Goal: Complete application form

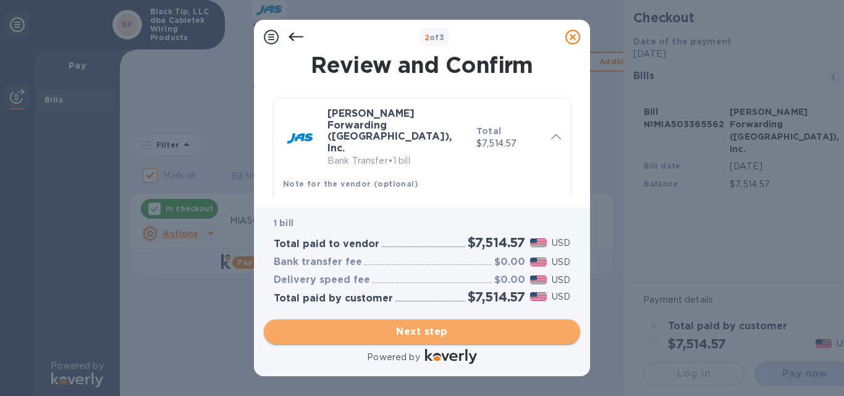
click at [426, 325] on span "Next step" at bounding box center [422, 331] width 297 height 15
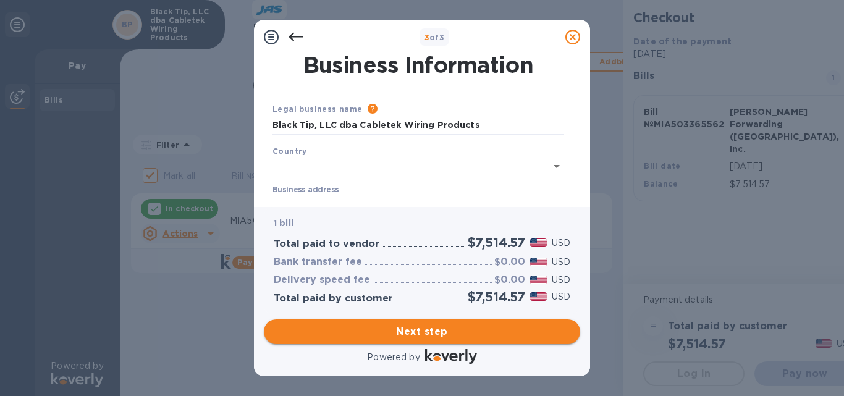
type input "[GEOGRAPHIC_DATA]"
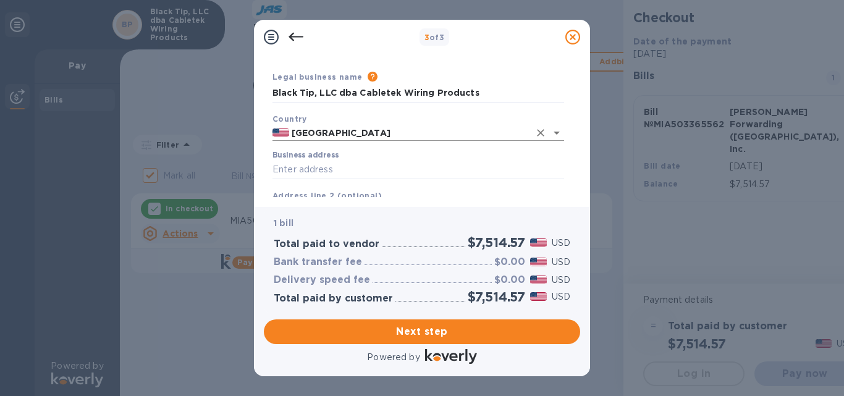
scroll to position [62, 0]
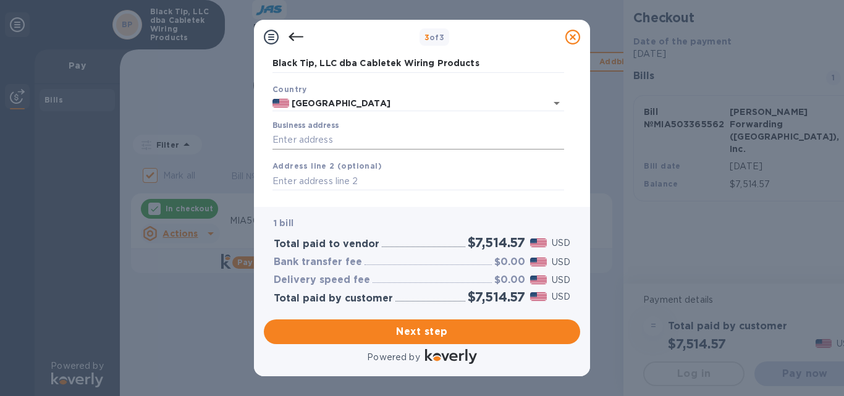
click at [311, 148] on input "Business address" at bounding box center [418, 140] width 292 height 19
type input "[STREET_ADDRESS]"
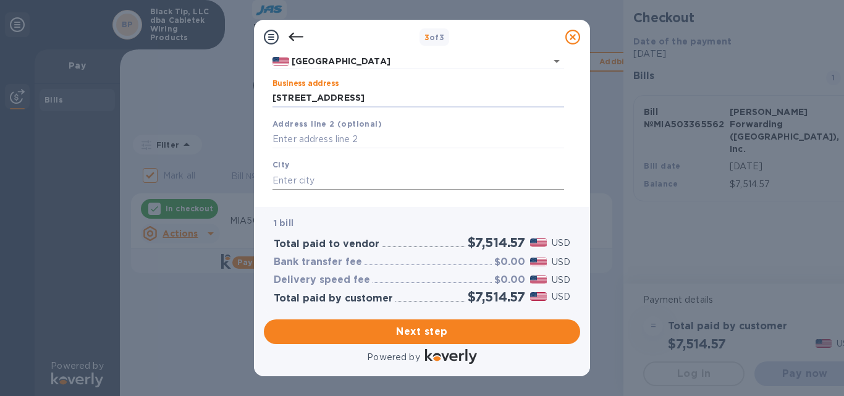
scroll to position [124, 0]
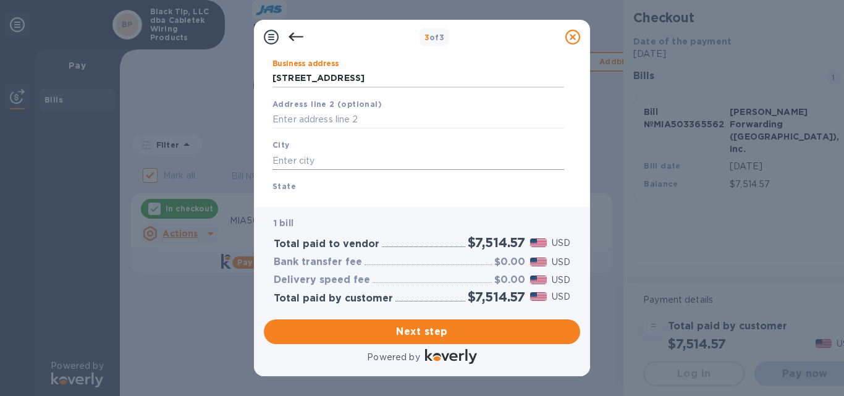
click at [306, 160] on input "text" at bounding box center [418, 160] width 292 height 19
type input "Elyria"
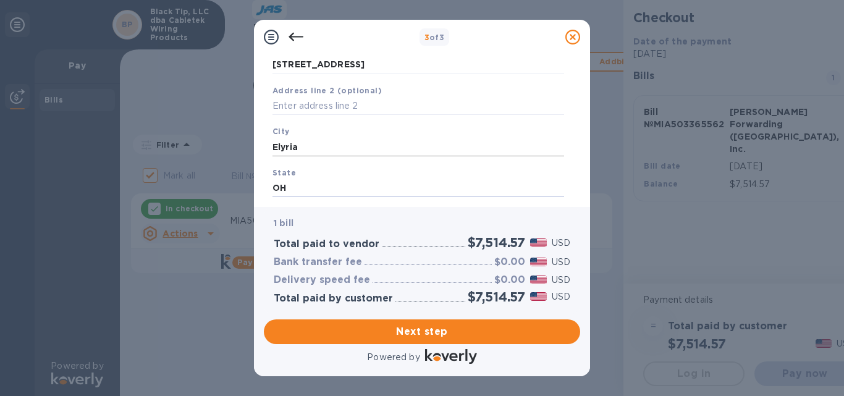
type input "OH"
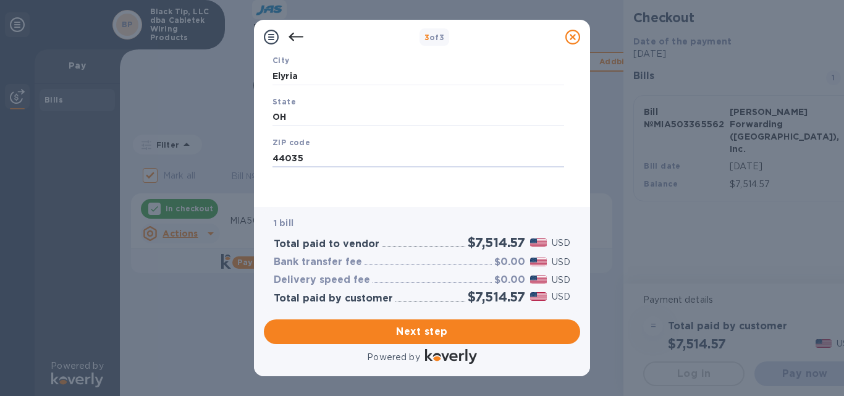
type input "44035"
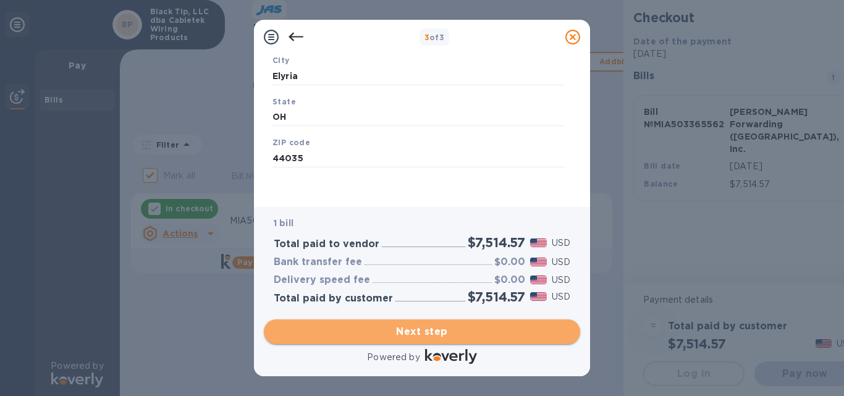
click at [425, 335] on span "Next step" at bounding box center [422, 331] width 297 height 15
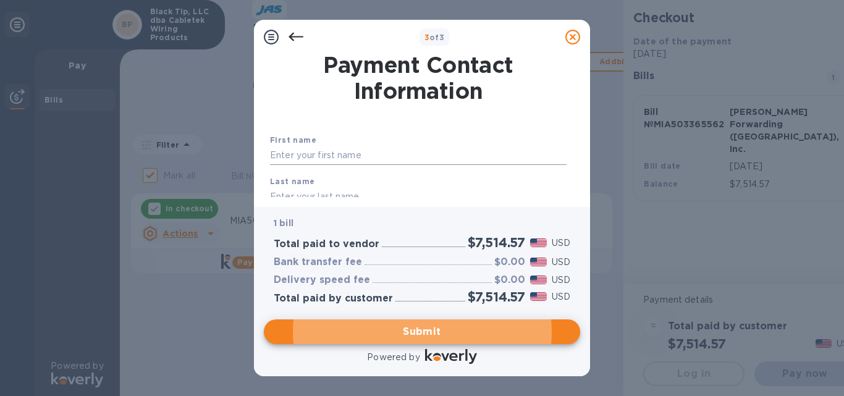
scroll to position [62, 0]
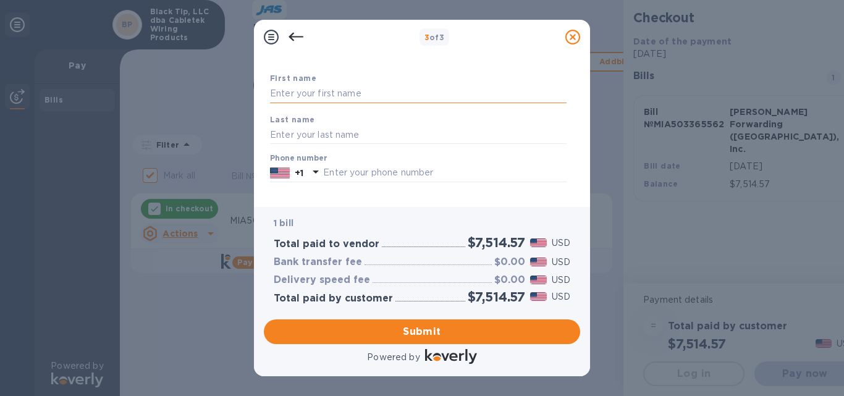
click at [313, 89] on input "text" at bounding box center [418, 94] width 297 height 19
type input "H"
type input "[PERSON_NAME]"
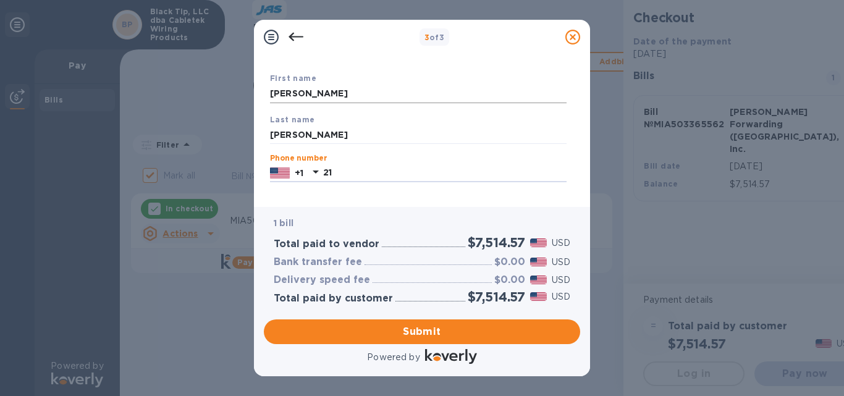
type input "2"
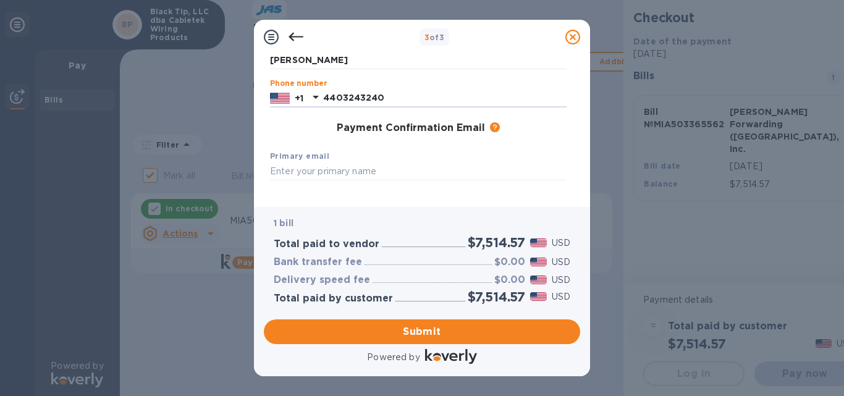
scroll to position [185, 0]
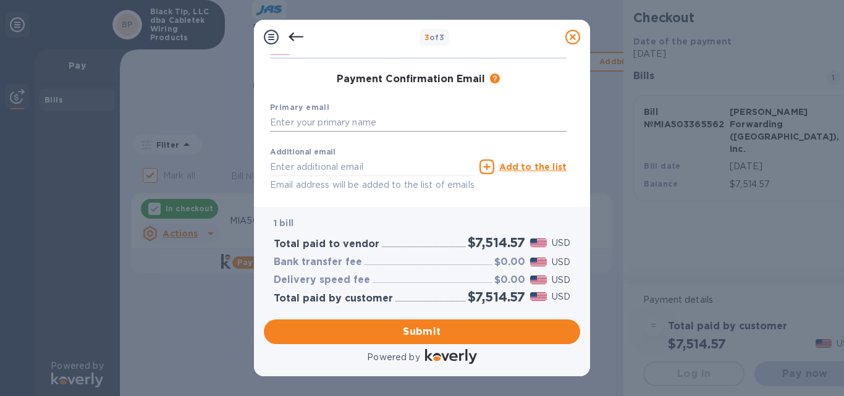
type input "4403243240"
click at [333, 125] on input "text" at bounding box center [418, 123] width 297 height 19
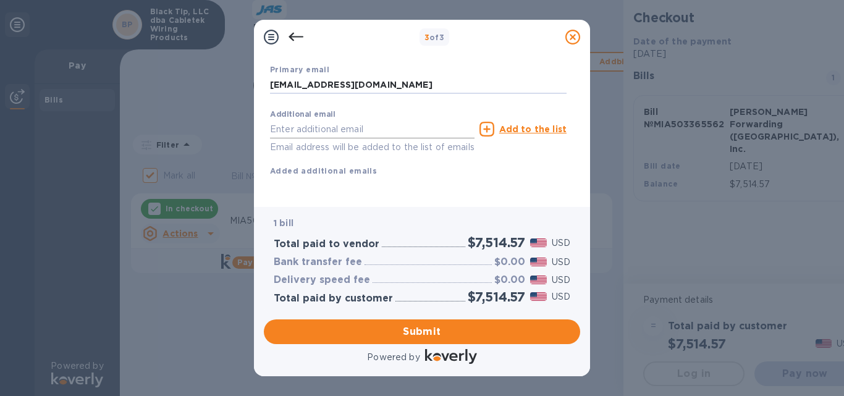
type input "[EMAIL_ADDRESS][DOMAIN_NAME]"
click at [331, 120] on input "text" at bounding box center [372, 129] width 205 height 19
type input "[EMAIL_ADDRESS][DOMAIN_NAME]"
click at [516, 124] on u "Add to the list" at bounding box center [532, 129] width 67 height 10
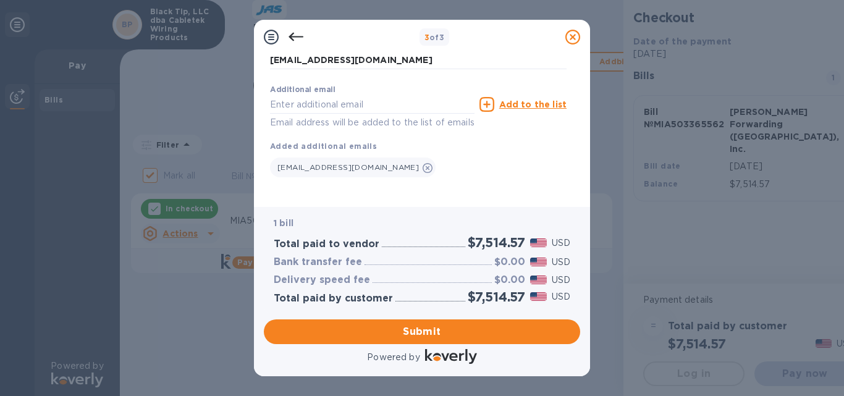
scroll to position [262, 0]
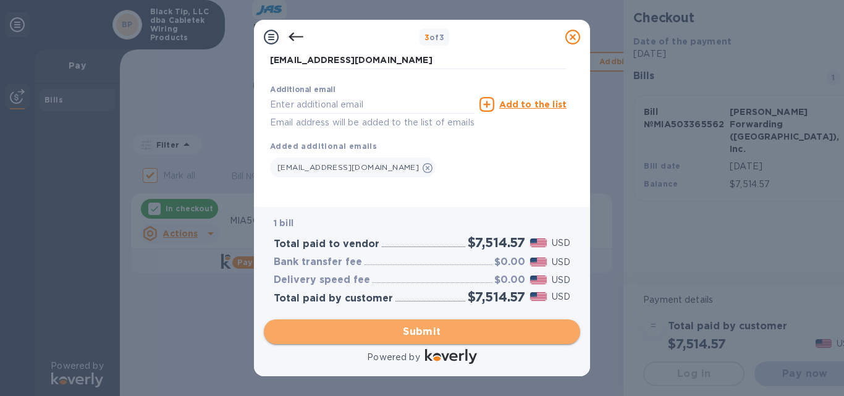
click at [420, 334] on span "Submit" at bounding box center [422, 331] width 297 height 15
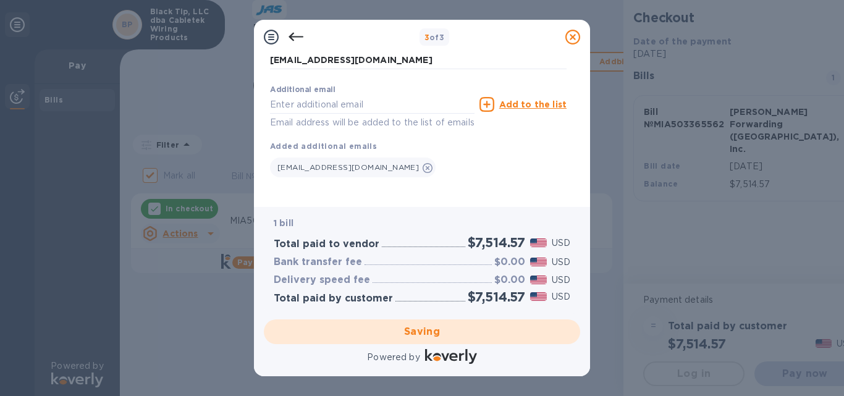
checkbox input "false"
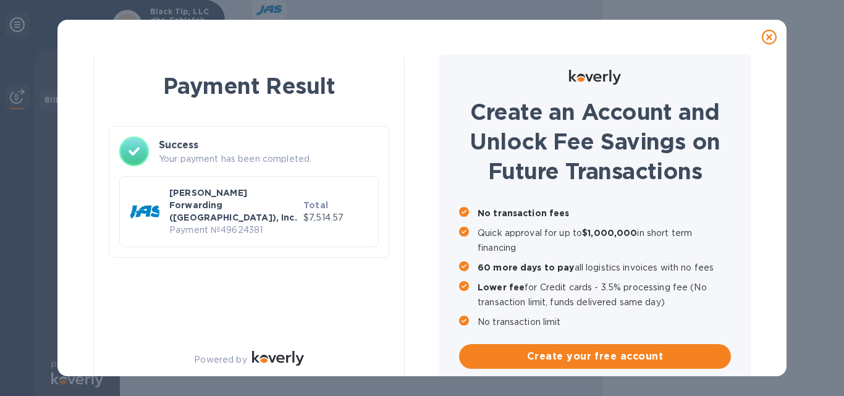
scroll to position [0, 0]
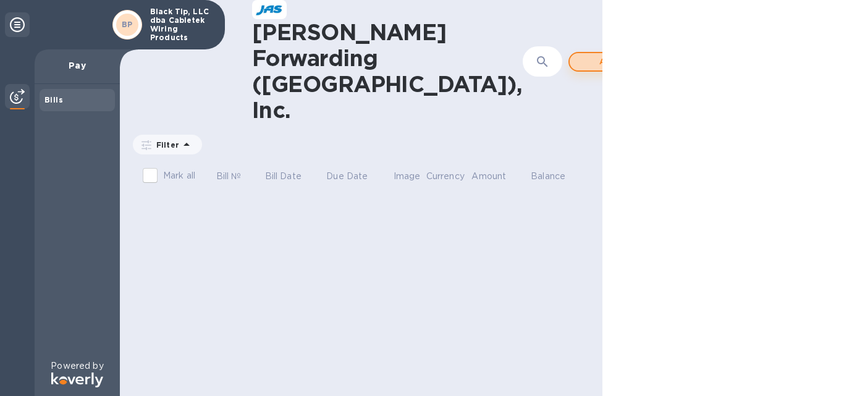
click at [580, 54] on span "Add bill" at bounding box center [615, 61] width 70 height 15
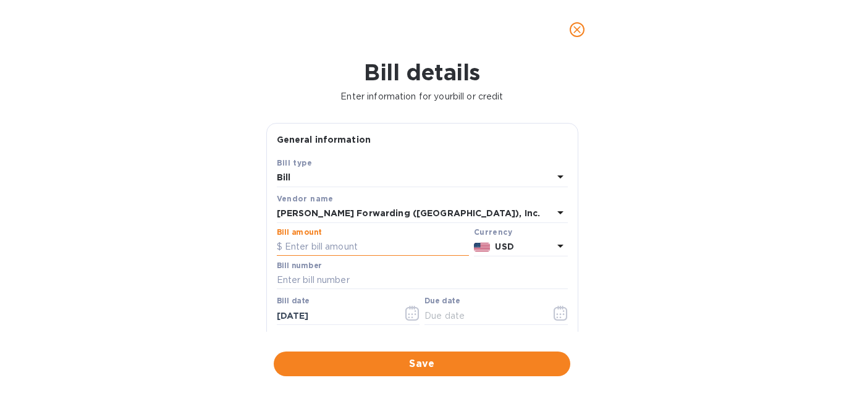
click at [308, 248] on input "text" at bounding box center [373, 247] width 192 height 19
type input "8,012.73"
